Goal: Navigation & Orientation: Understand site structure

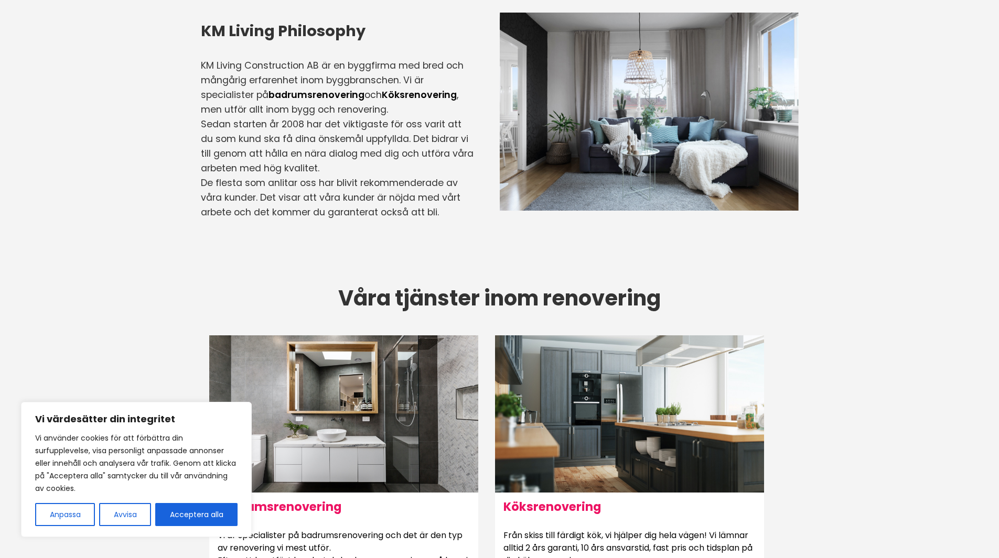
scroll to position [316, 0]
click at [178, 507] on button "Acceptera alla" at bounding box center [196, 514] width 82 height 23
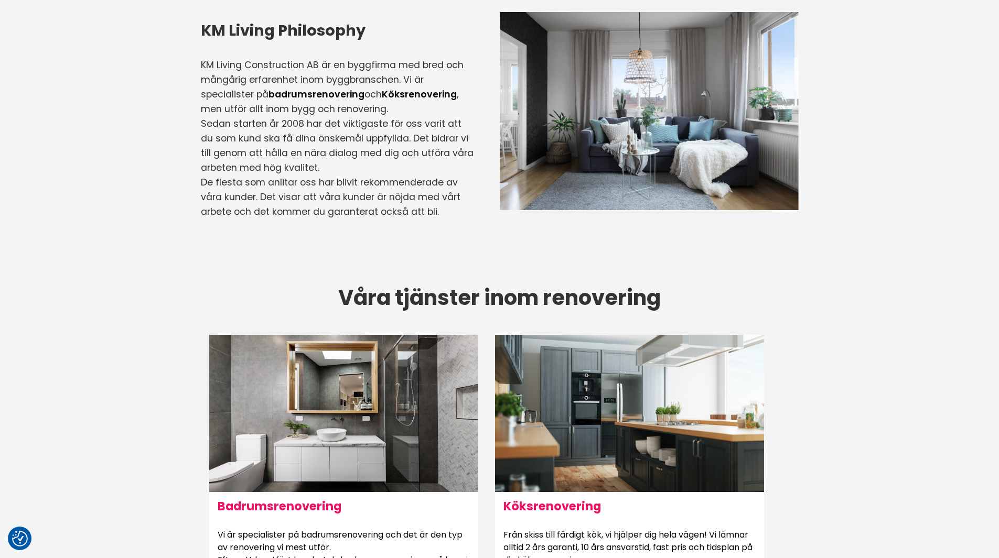
checkbox input "true"
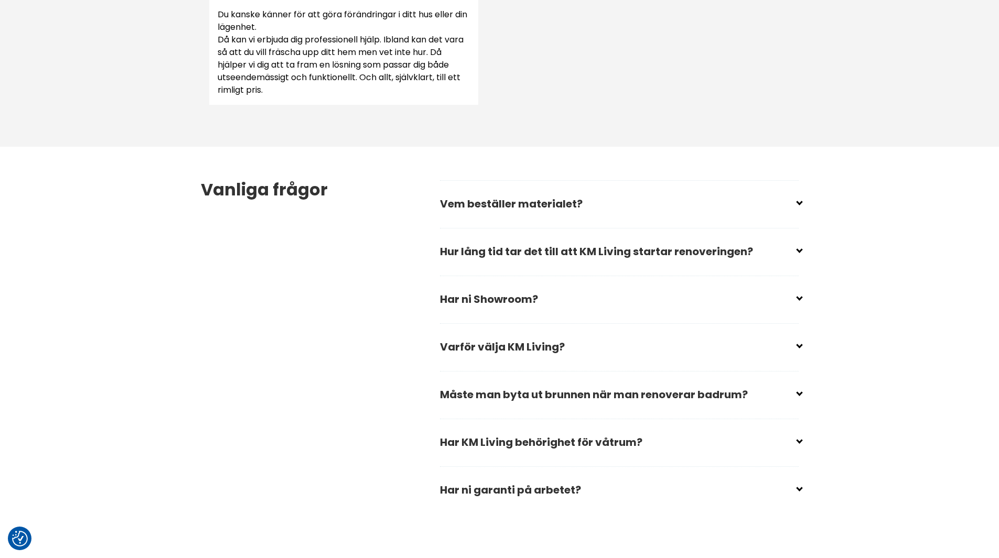
scroll to position [1389, 0]
click at [638, 206] on input "checkbox" at bounding box center [621, 199] width 359 height 16
checkbox input "false"
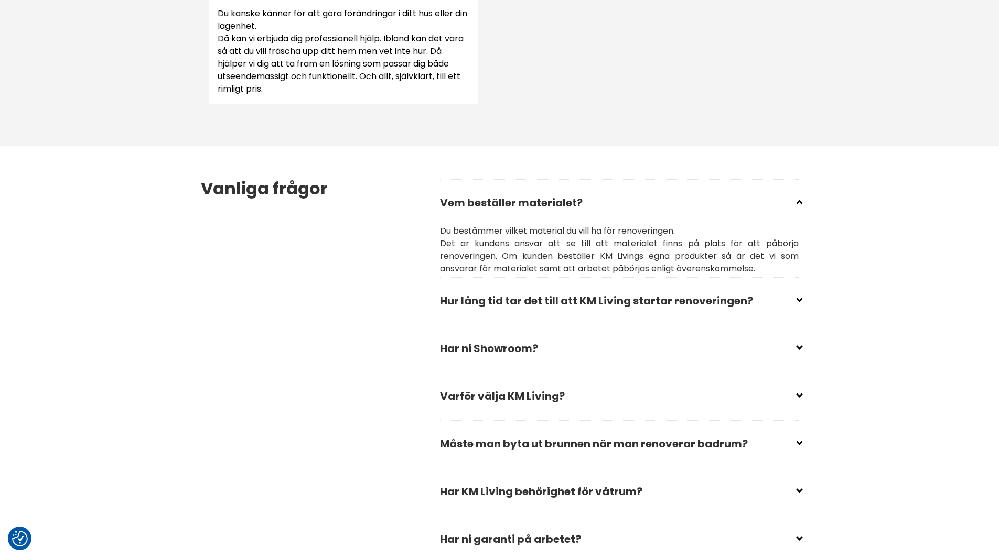
click at [528, 296] on input "checkbox" at bounding box center [621, 297] width 359 height 16
checkbox input "false"
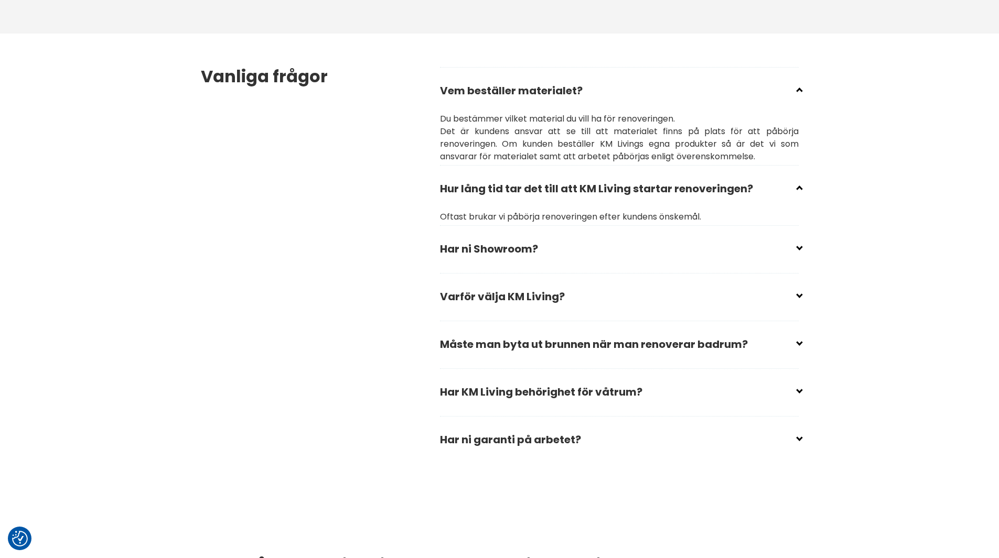
scroll to position [1502, 0]
click at [569, 346] on input "checkbox" at bounding box center [621, 340] width 359 height 16
checkbox input "false"
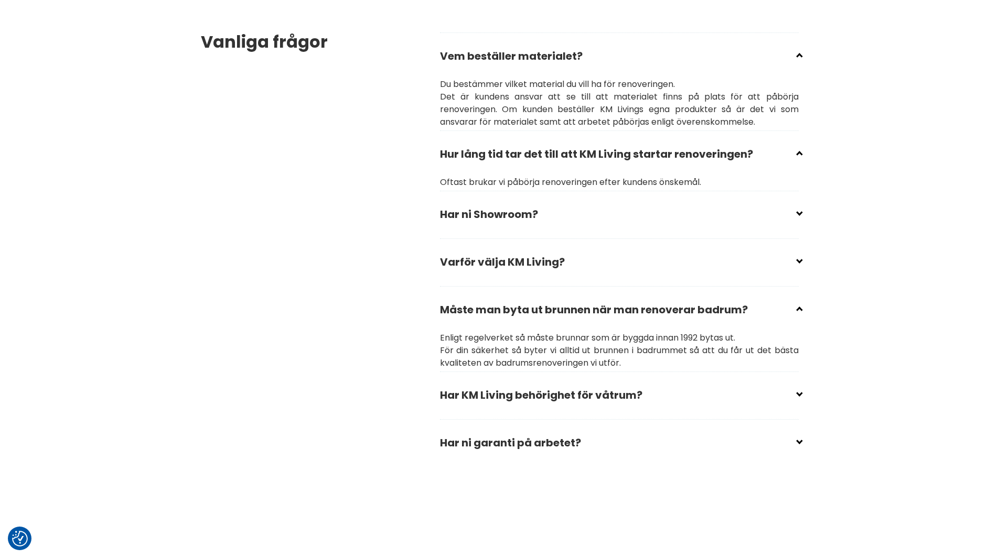
scroll to position [1536, 0]
click at [465, 430] on input "checkbox" at bounding box center [621, 438] width 359 height 16
checkbox input "false"
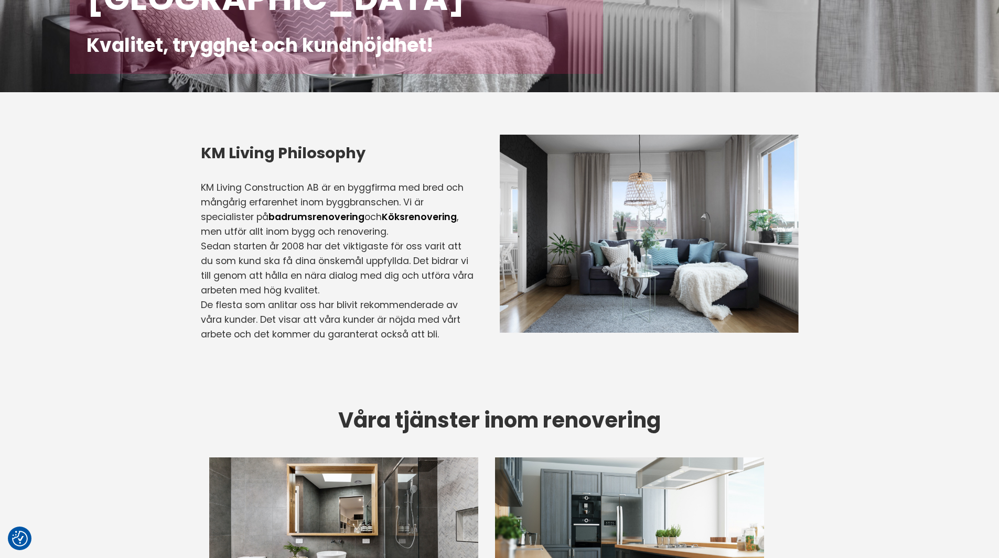
scroll to position [0, 0]
